Goal: Transaction & Acquisition: Purchase product/service

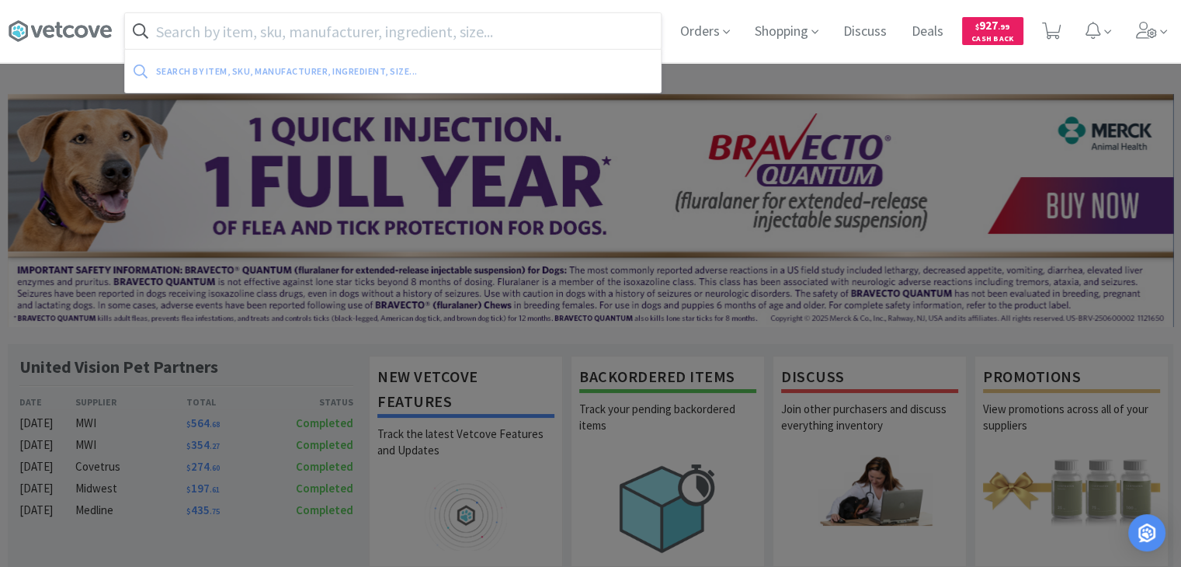
click at [331, 35] on input "text" at bounding box center [393, 31] width 536 height 36
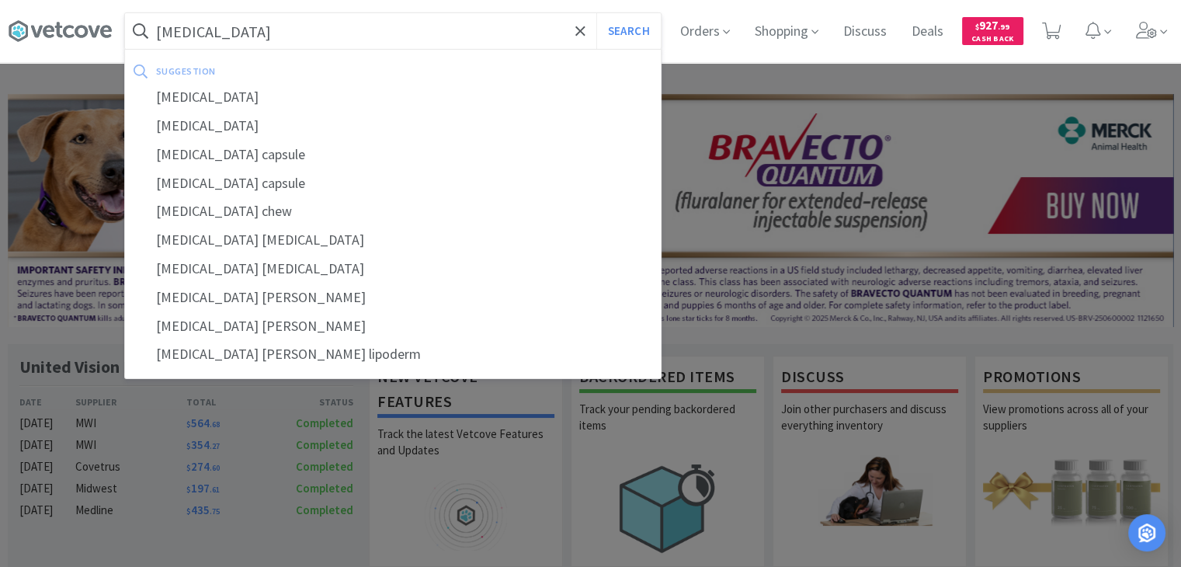
type input "[MEDICAL_DATA]"
click at [596, 13] on button "Search" at bounding box center [628, 31] width 64 height 36
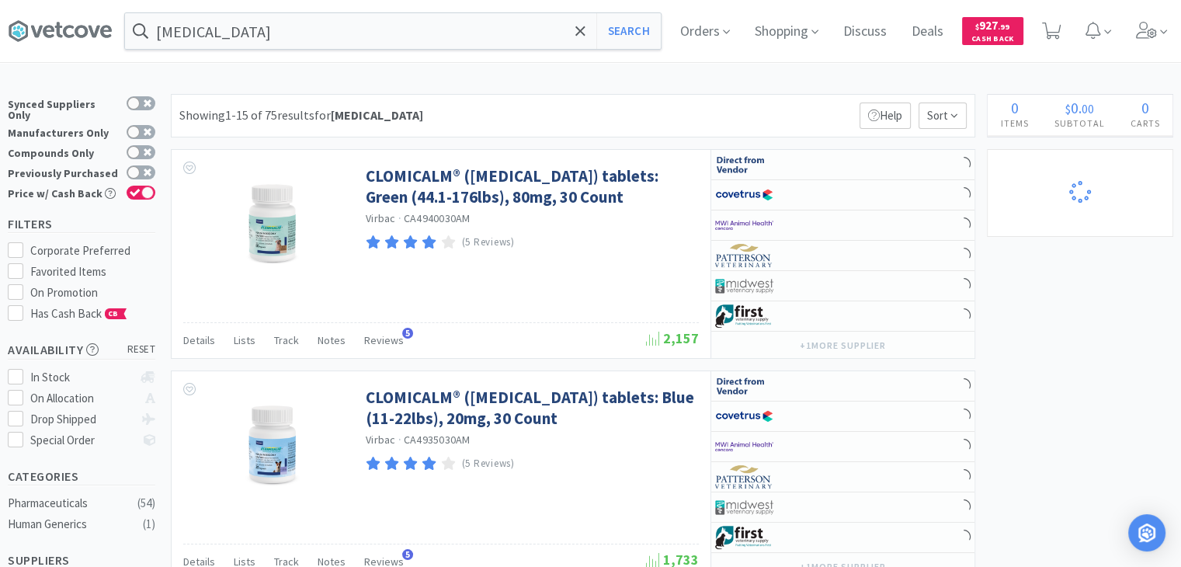
select select "1"
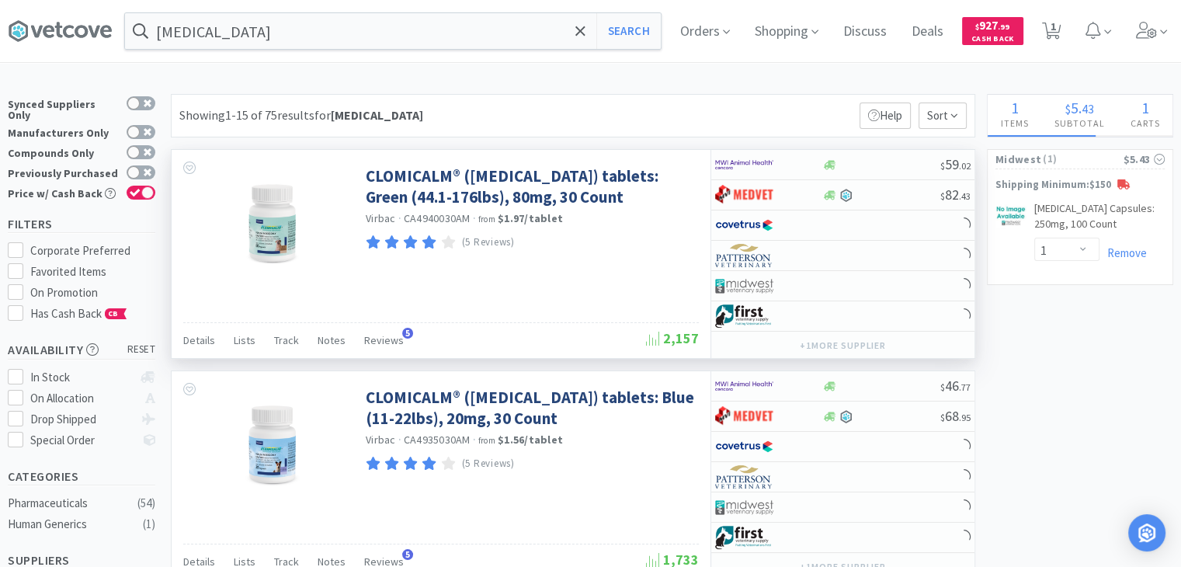
select select "20"
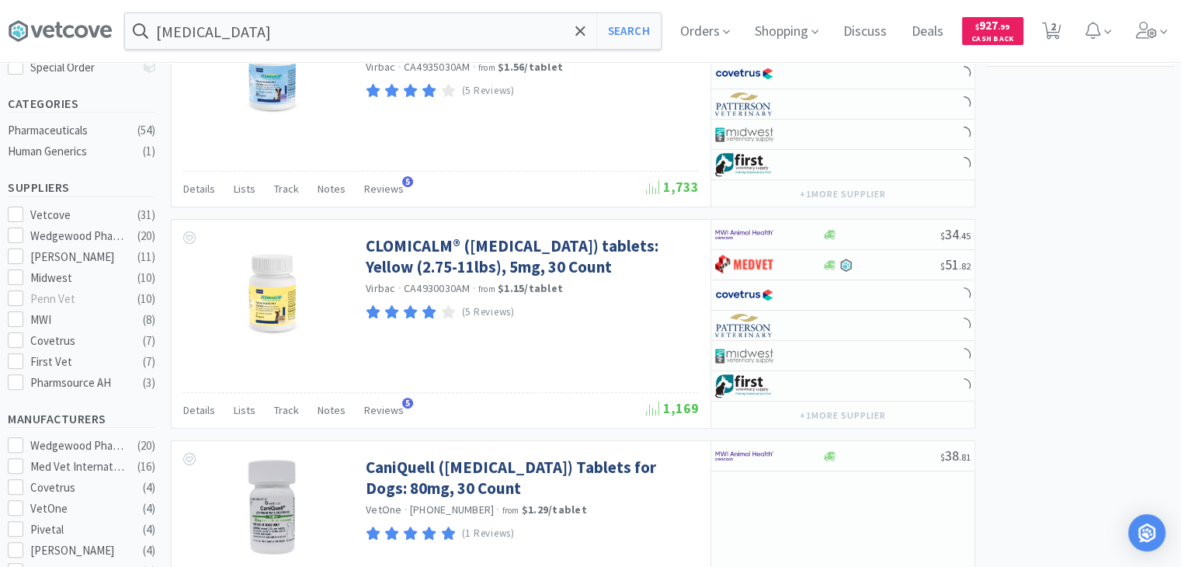
scroll to position [373, 0]
select select "1"
select select "20"
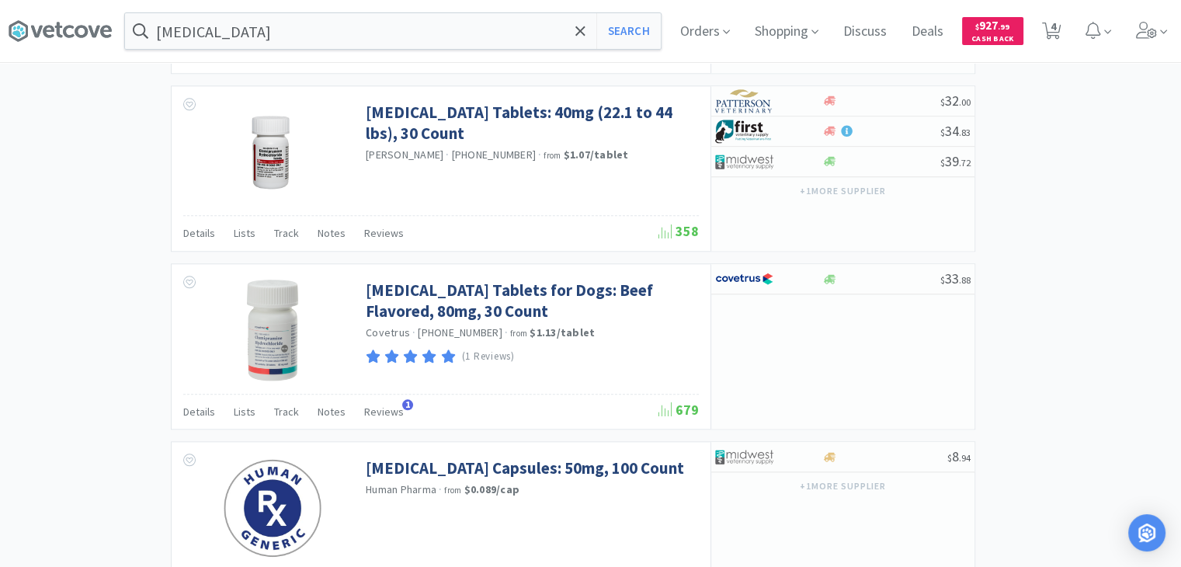
scroll to position [1620, 0]
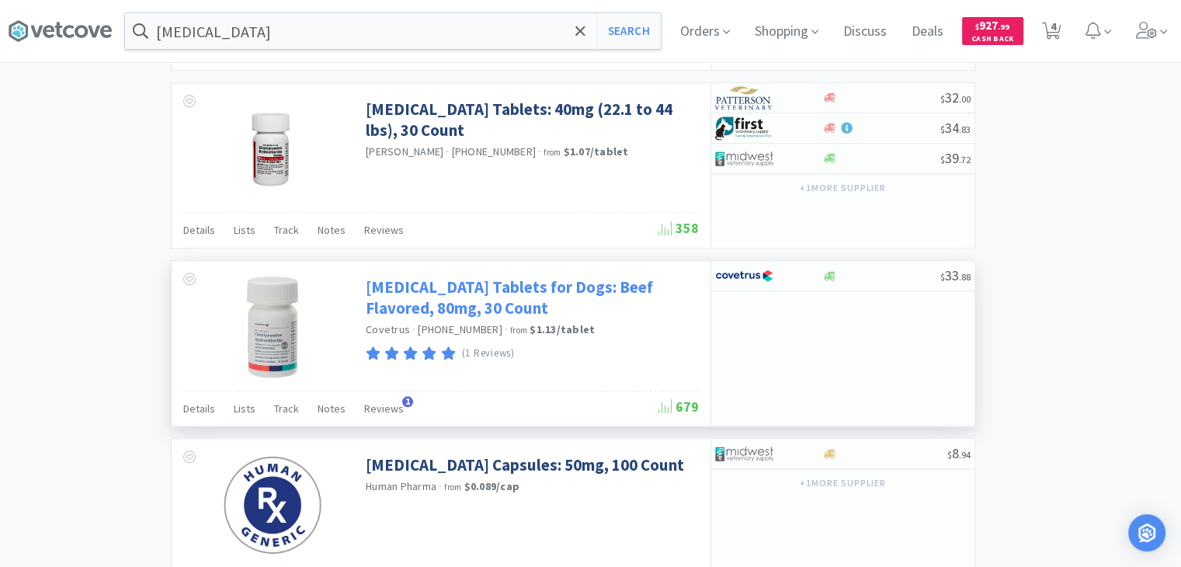
click at [591, 305] on link "[MEDICAL_DATA] Tablets for Dogs: Beef Flavored, 80mg, 30 Count" at bounding box center [530, 297] width 329 height 43
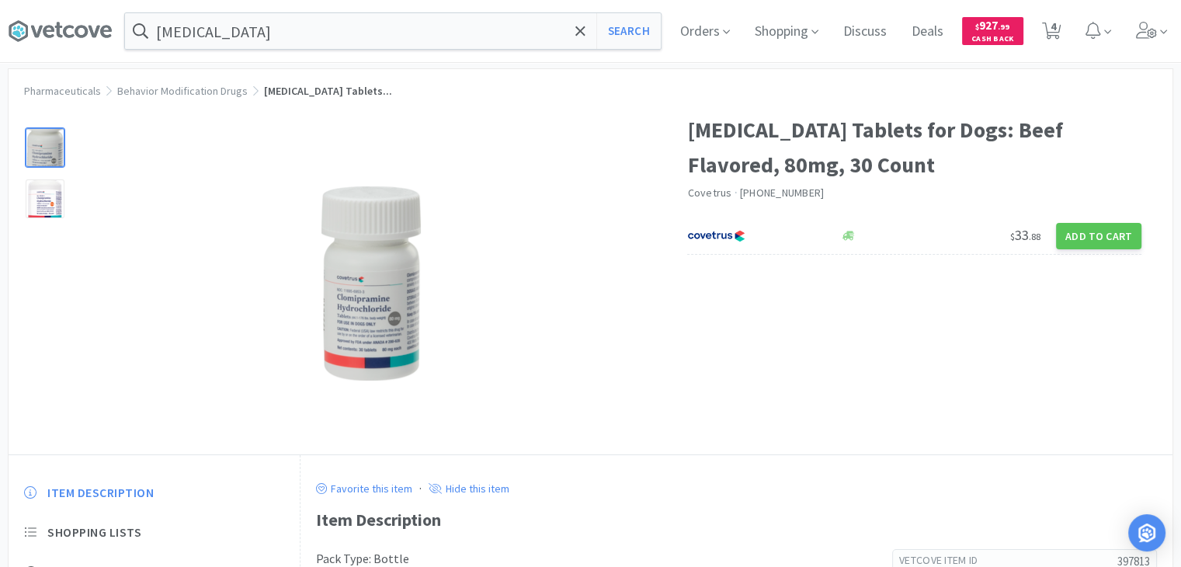
scroll to position [27, 0]
select select "1"
select select "20"
select select "1"
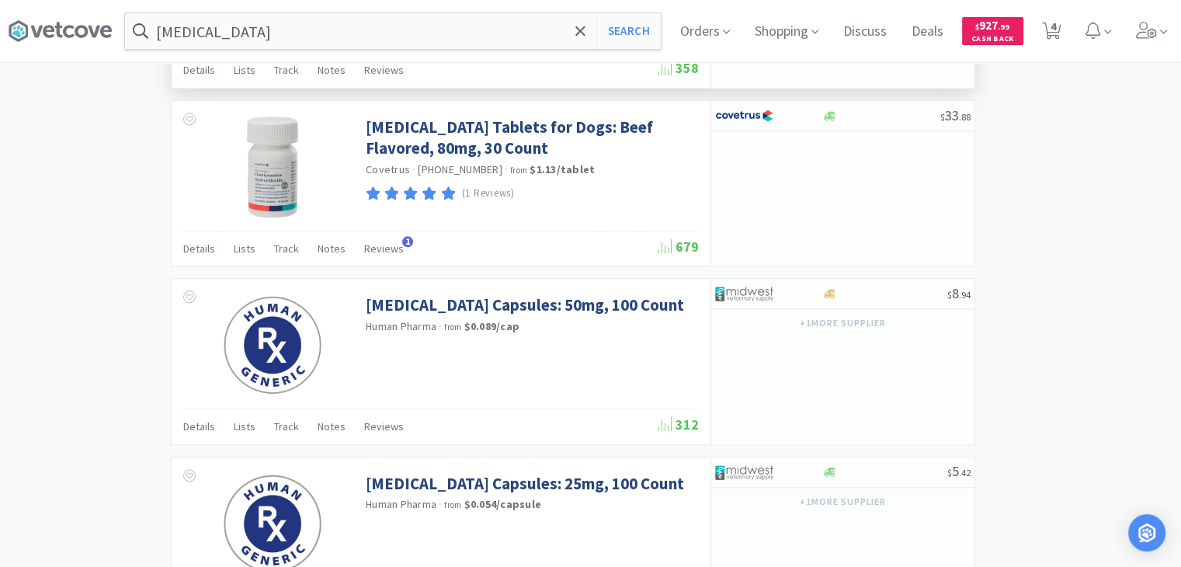
scroll to position [1714, 0]
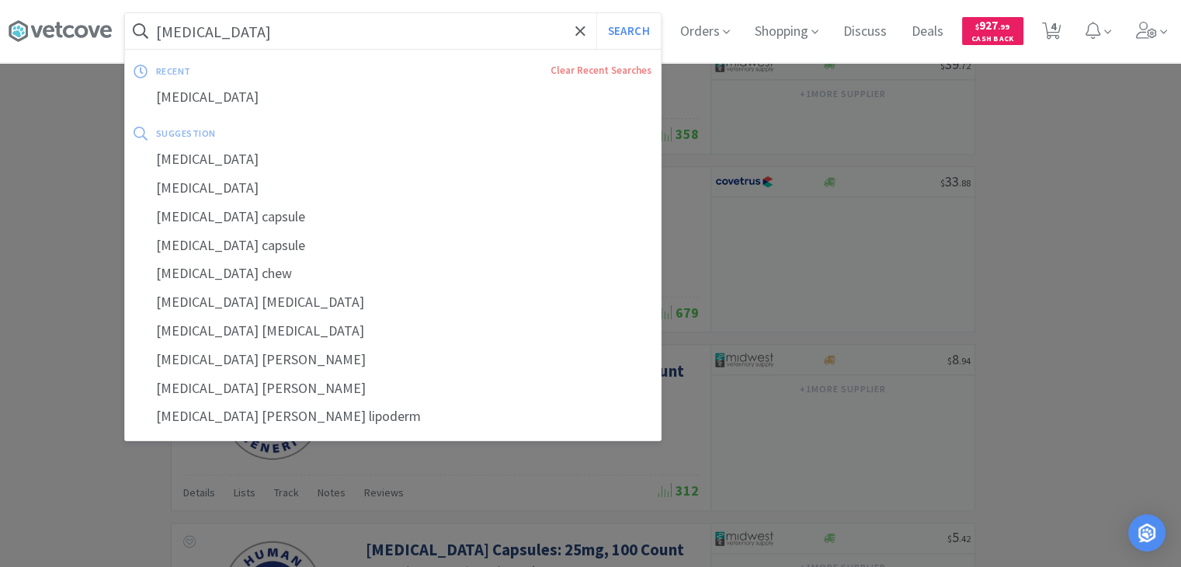
click at [279, 29] on input "[MEDICAL_DATA]" at bounding box center [393, 31] width 536 height 36
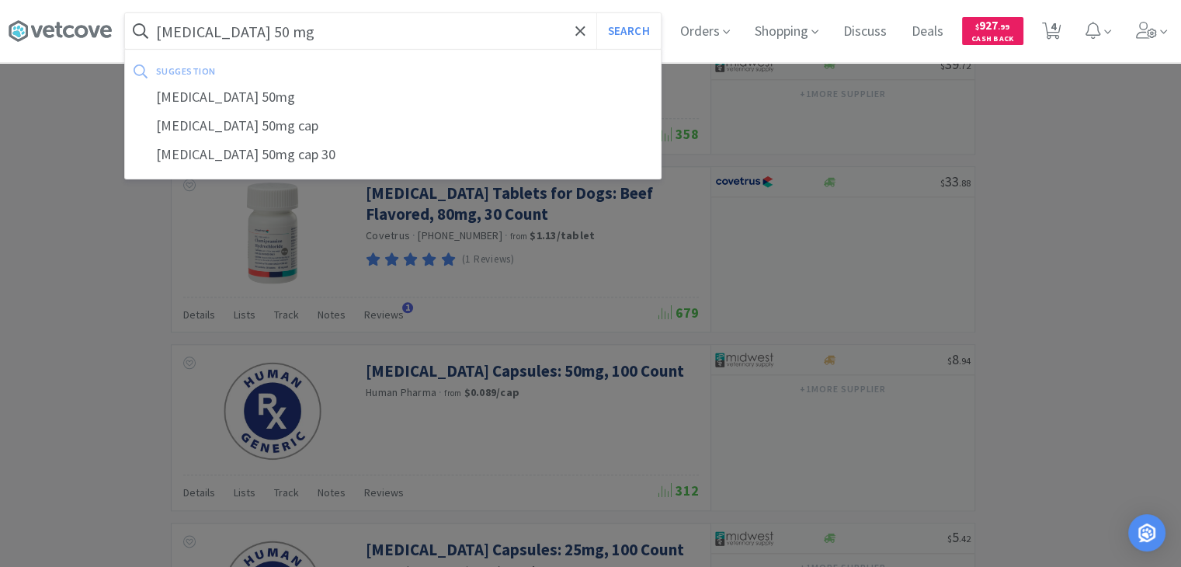
click at [596, 13] on button "Search" at bounding box center [628, 31] width 64 height 36
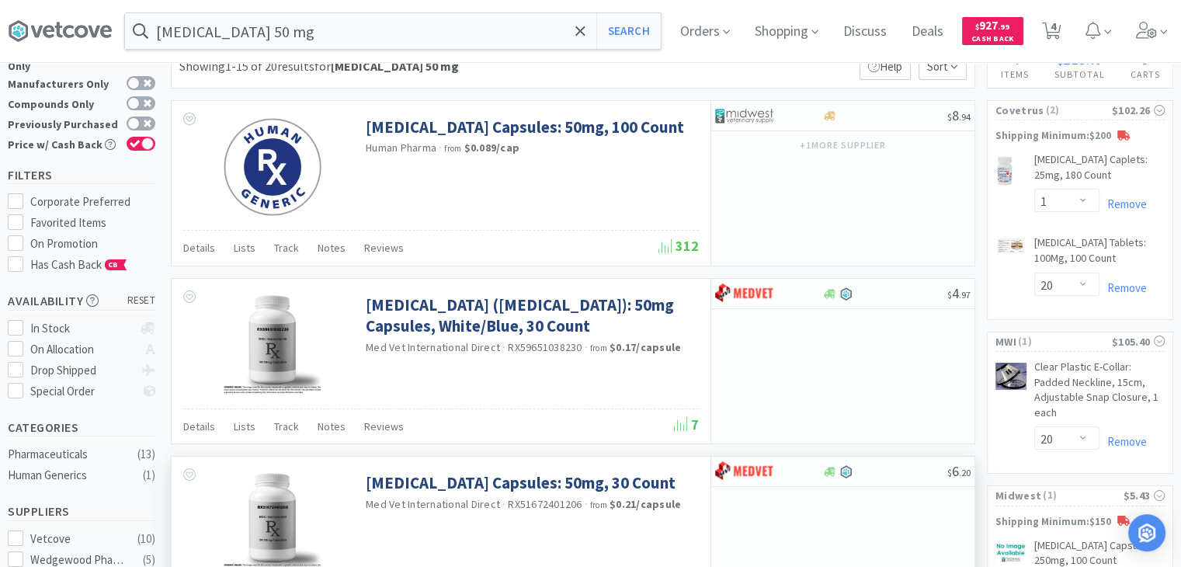
scroll to position [37, 0]
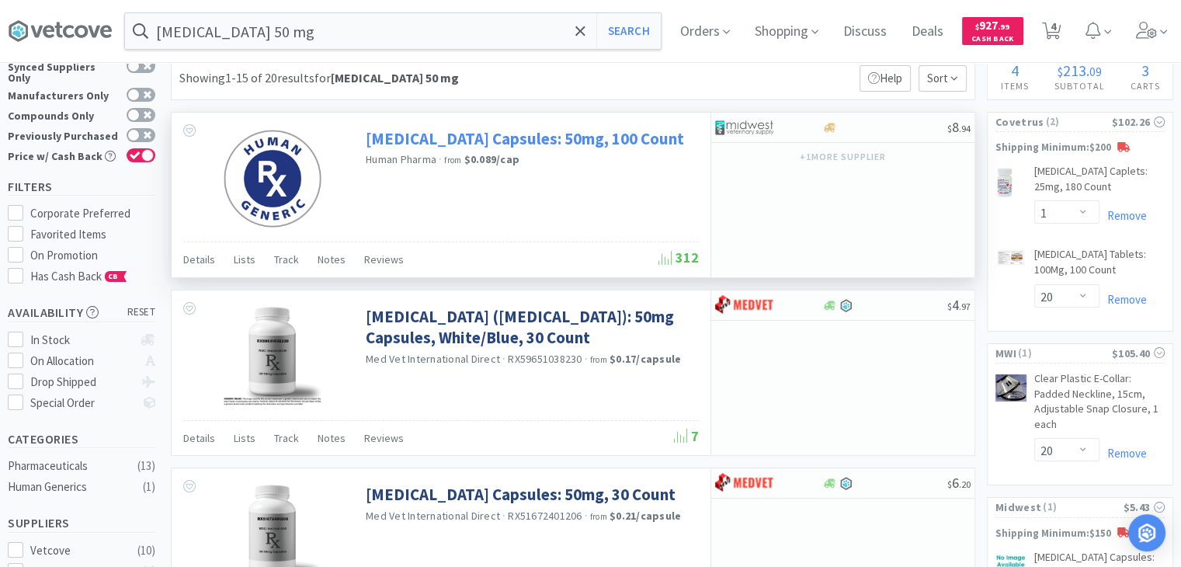
click at [416, 134] on link "[MEDICAL_DATA] Capsules: 50mg, 100 Count" at bounding box center [525, 138] width 318 height 21
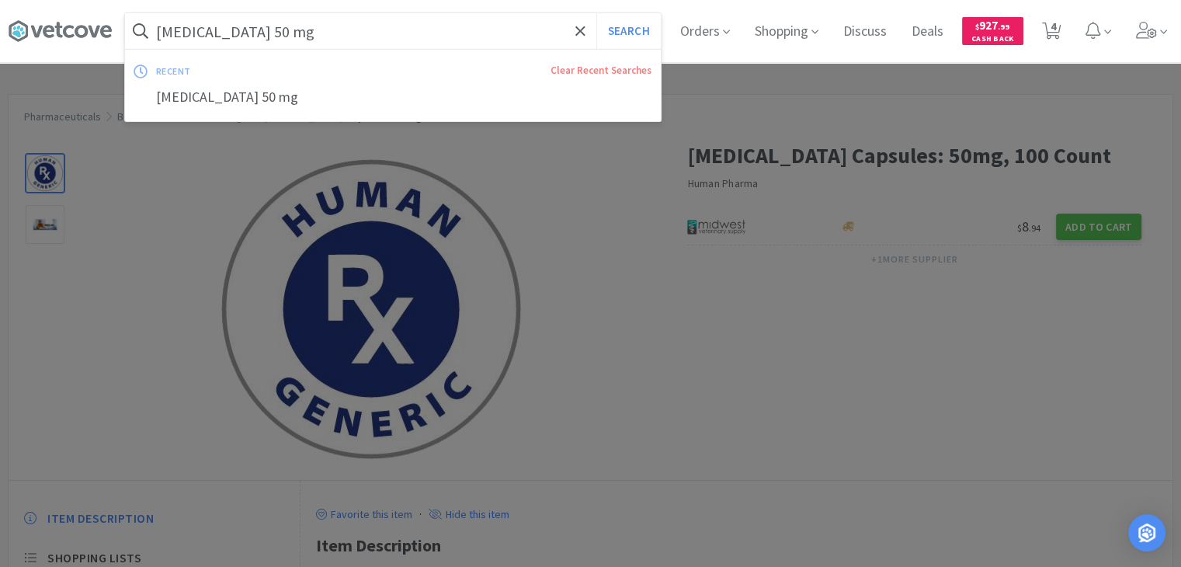
click at [207, 30] on input "[MEDICAL_DATA] 50 mg" at bounding box center [393, 31] width 536 height 36
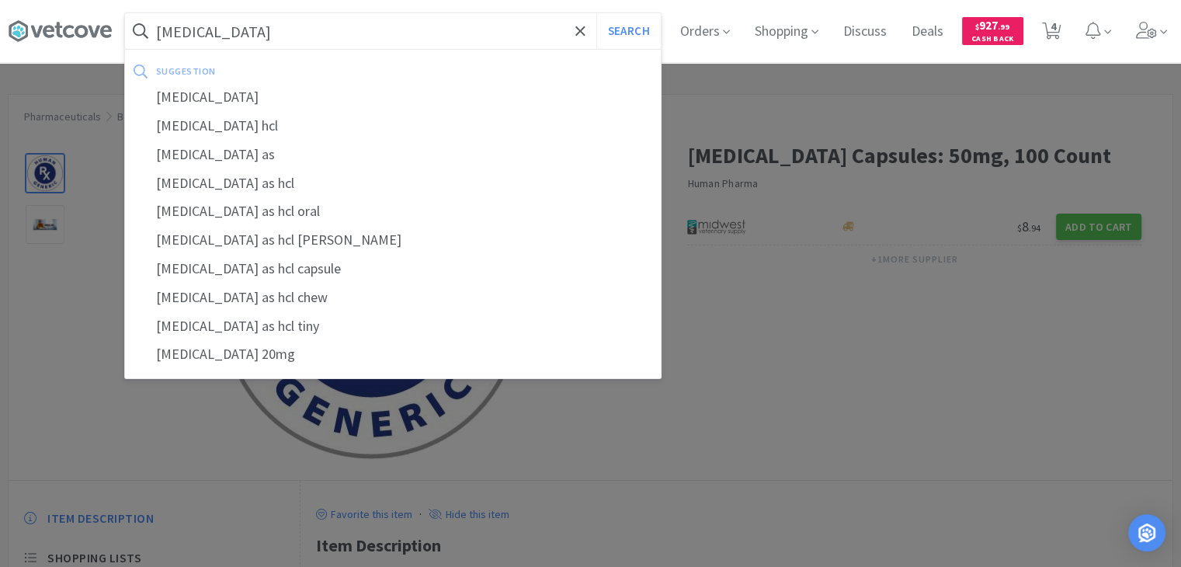
type input "[MEDICAL_DATA]"
click at [596, 13] on button "Search" at bounding box center [628, 31] width 64 height 36
select select "1"
select select "20"
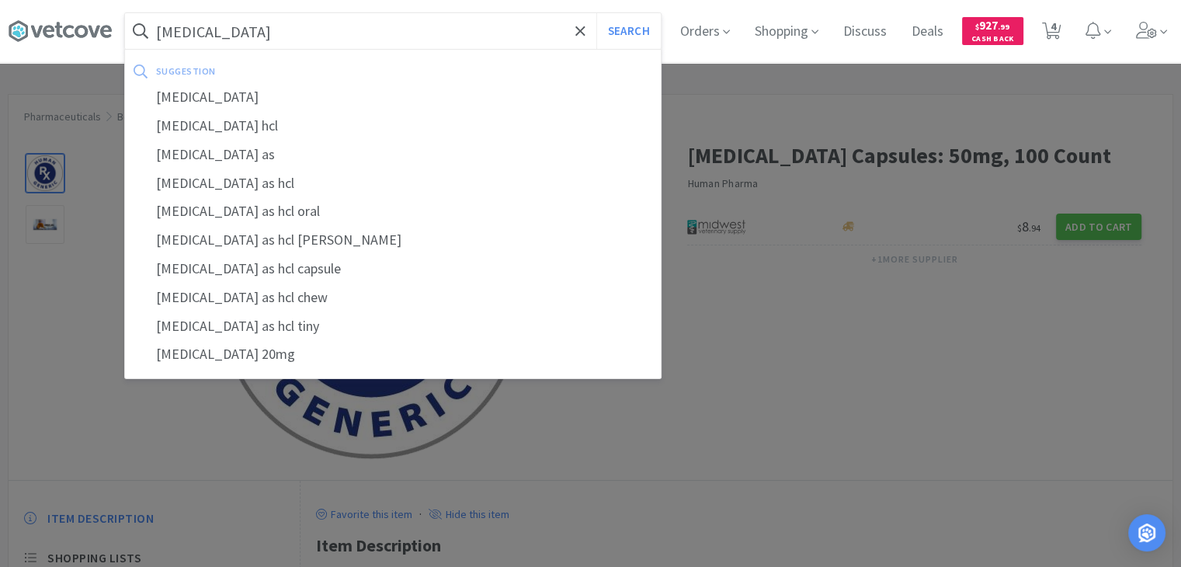
select select "1"
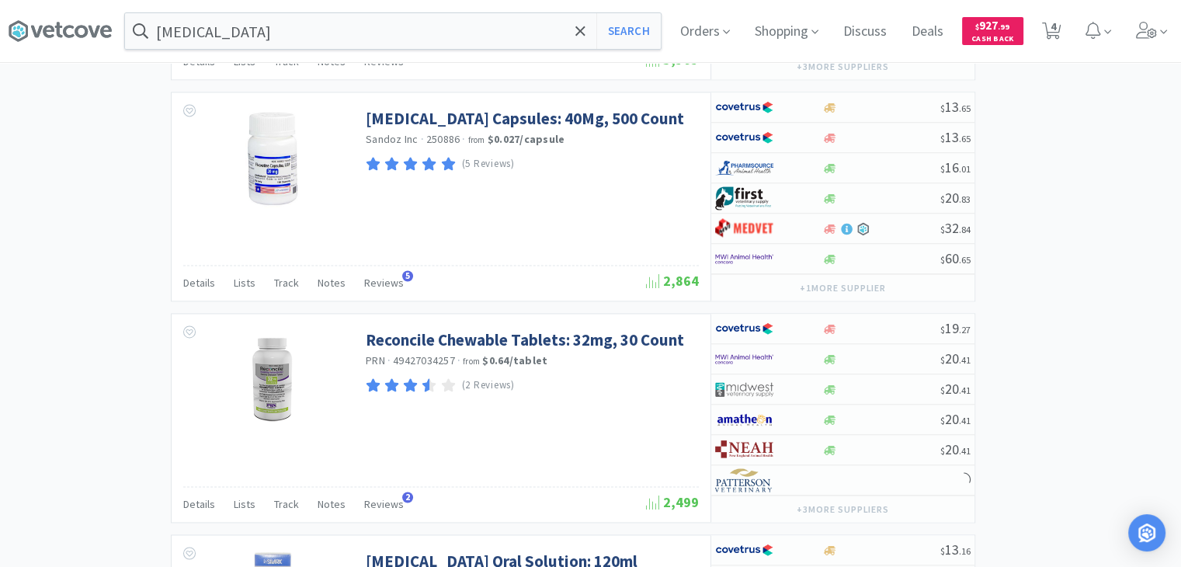
scroll to position [2245, 0]
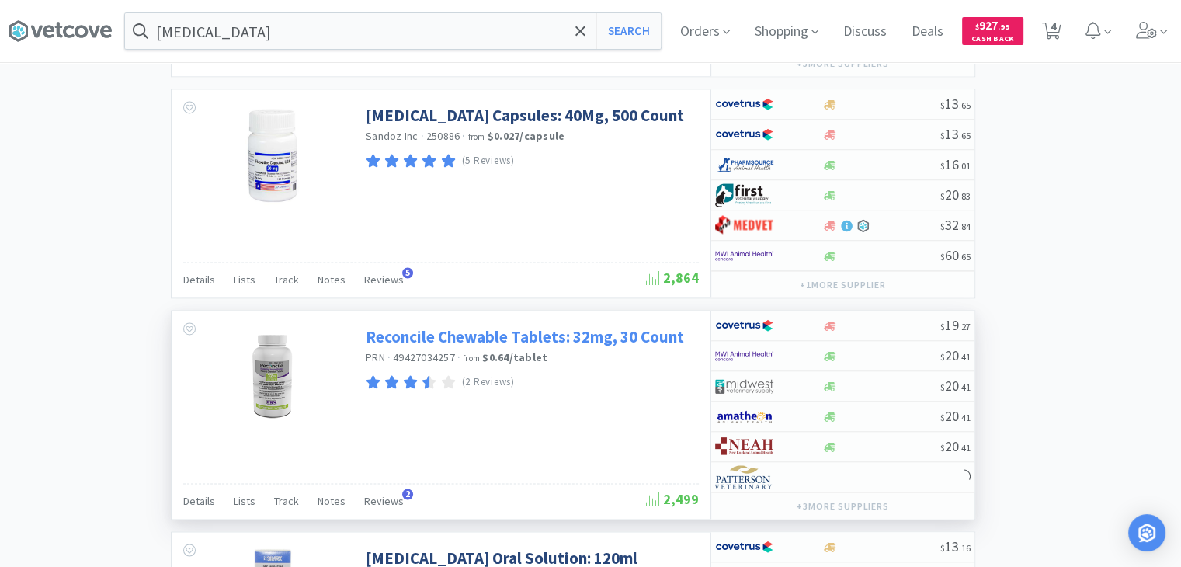
click at [512, 327] on link "Reconcile Chewable Tablets: 32mg, 30 Count" at bounding box center [525, 336] width 318 height 21
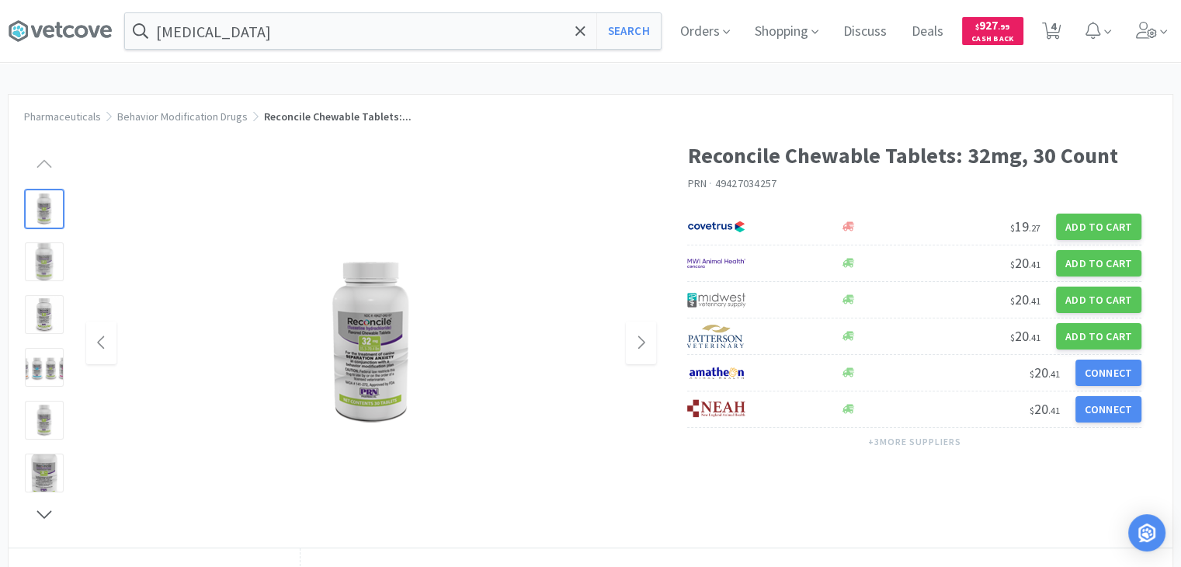
click at [375, 336] on img at bounding box center [371, 343] width 194 height 194
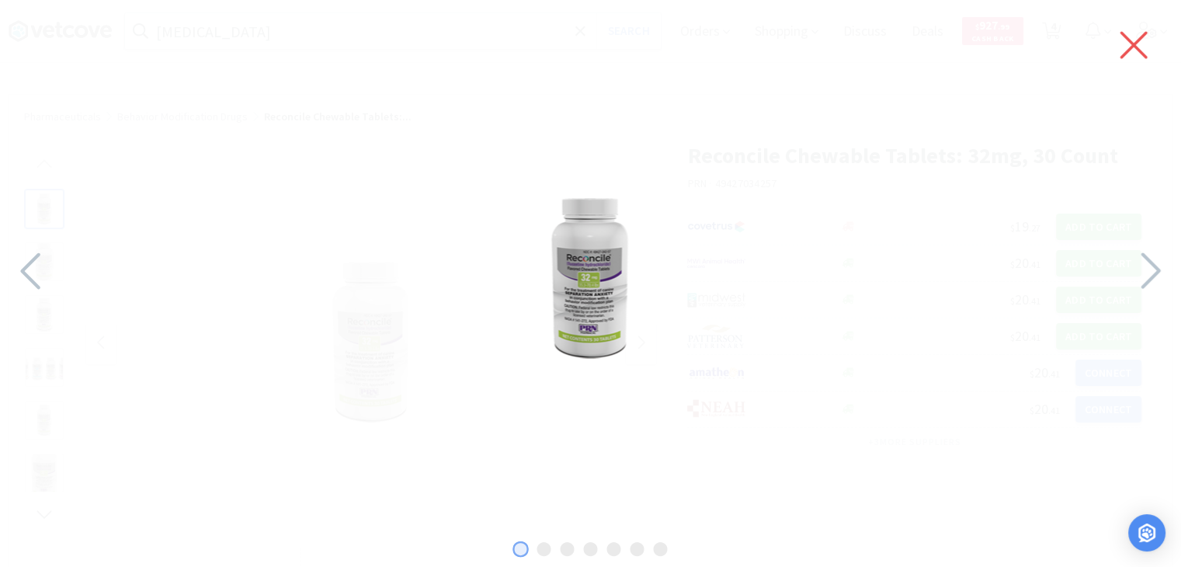
click at [1137, 41] on icon at bounding box center [1133, 45] width 27 height 27
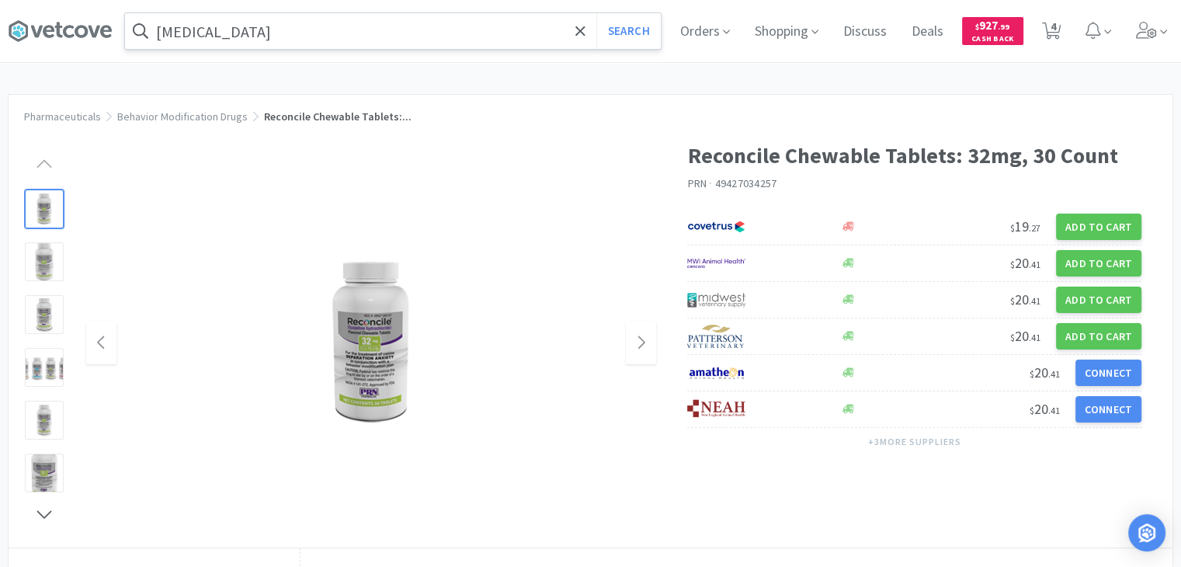
select select "1"
select select "20"
select select "1"
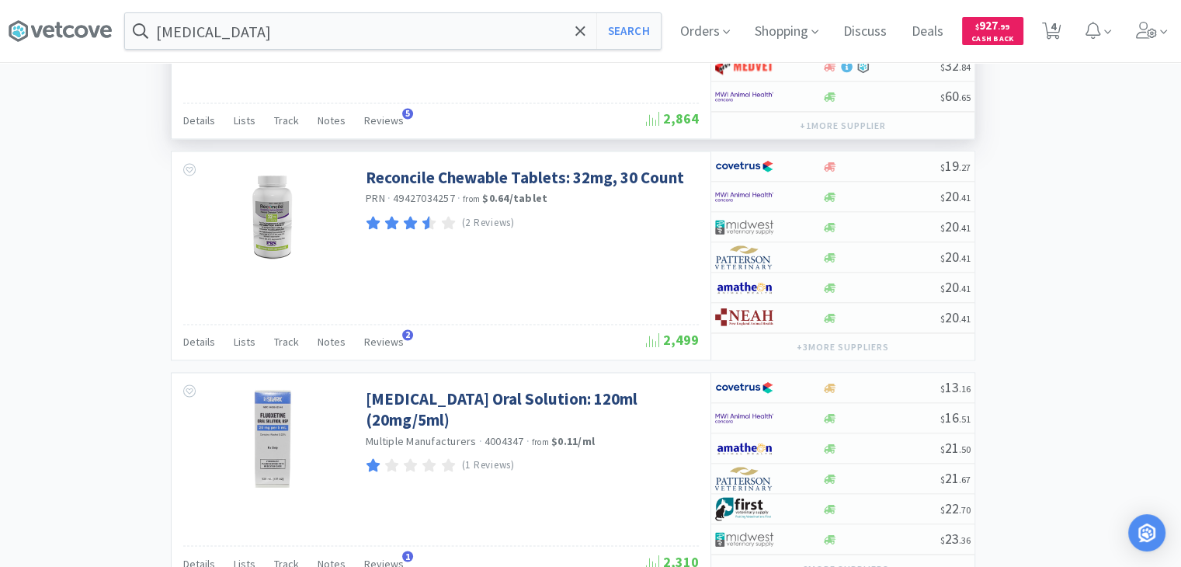
scroll to position [2405, 0]
